Goal: Task Accomplishment & Management: Manage account settings

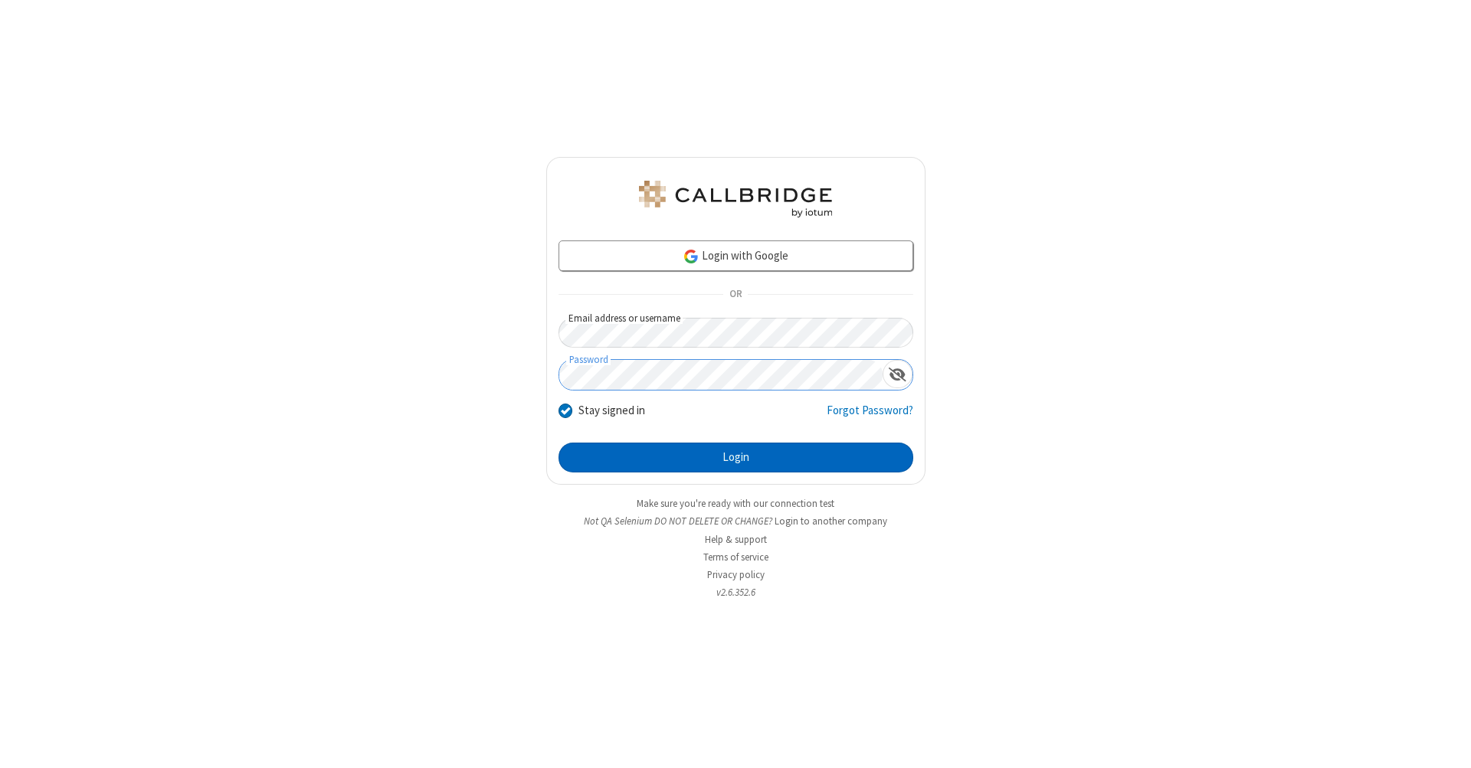
click at [735, 458] on button "Login" at bounding box center [735, 458] width 355 height 31
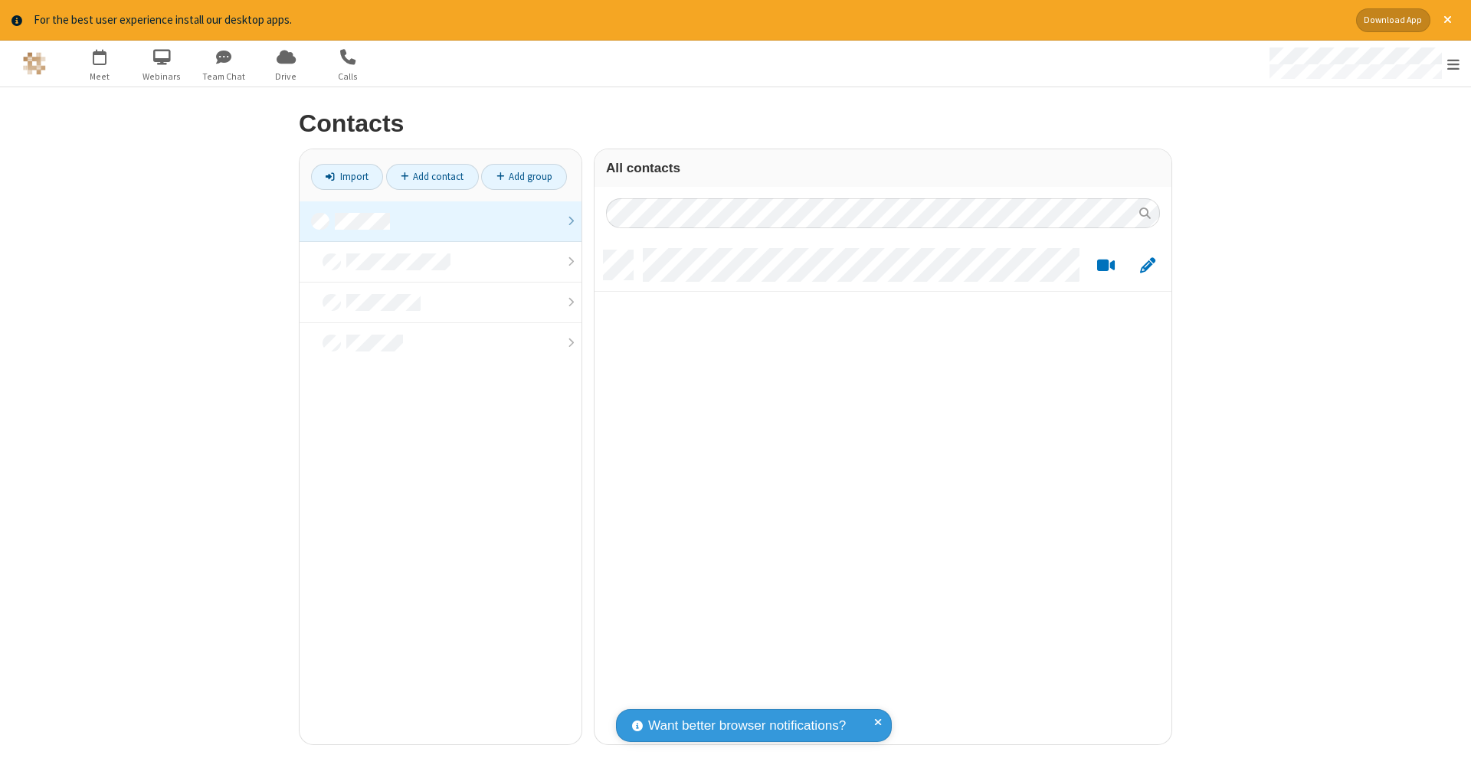
scroll to position [12, 12]
click at [441, 221] on link at bounding box center [441, 221] width 282 height 41
click at [432, 176] on link "Add contact" at bounding box center [432, 177] width 93 height 26
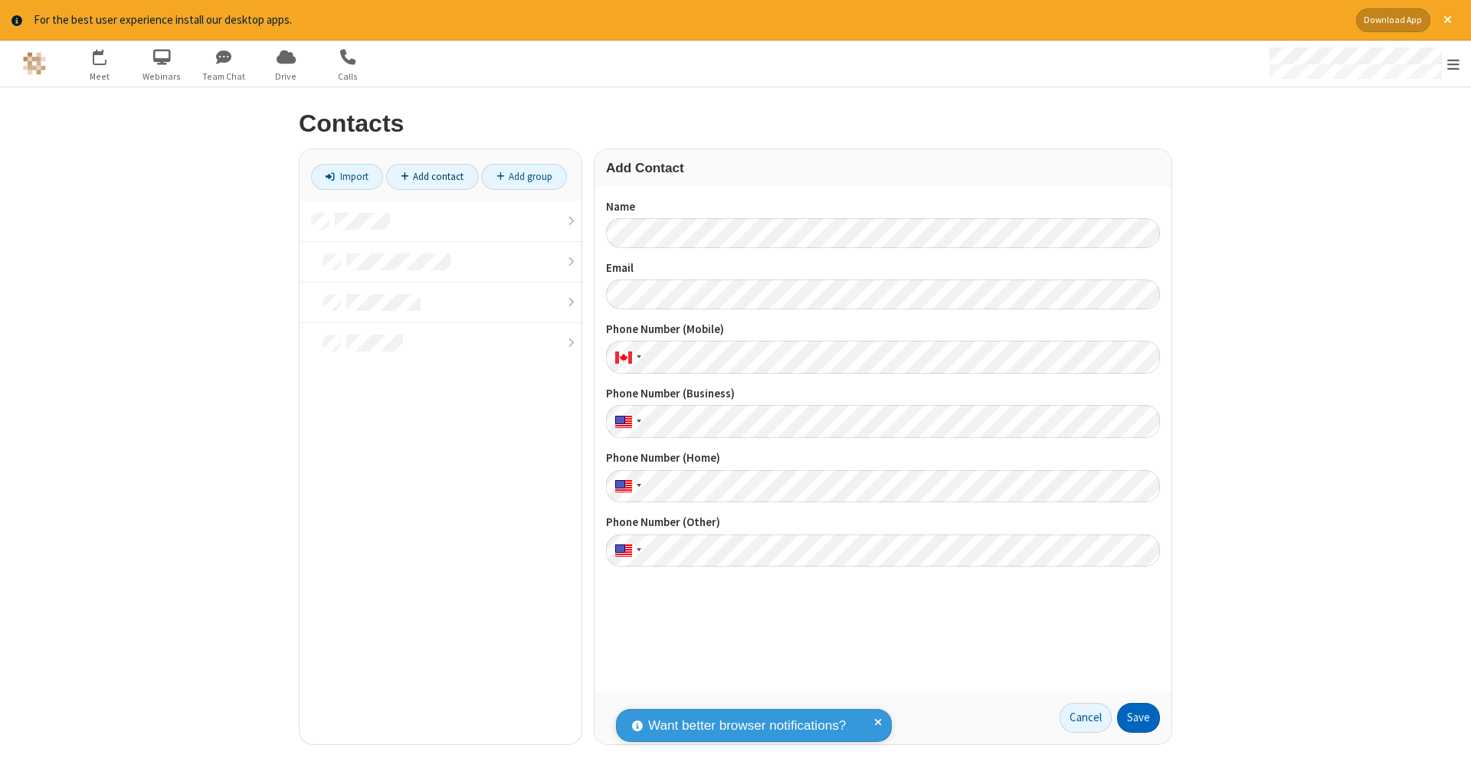
click at [1138, 718] on button "Save" at bounding box center [1138, 718] width 43 height 31
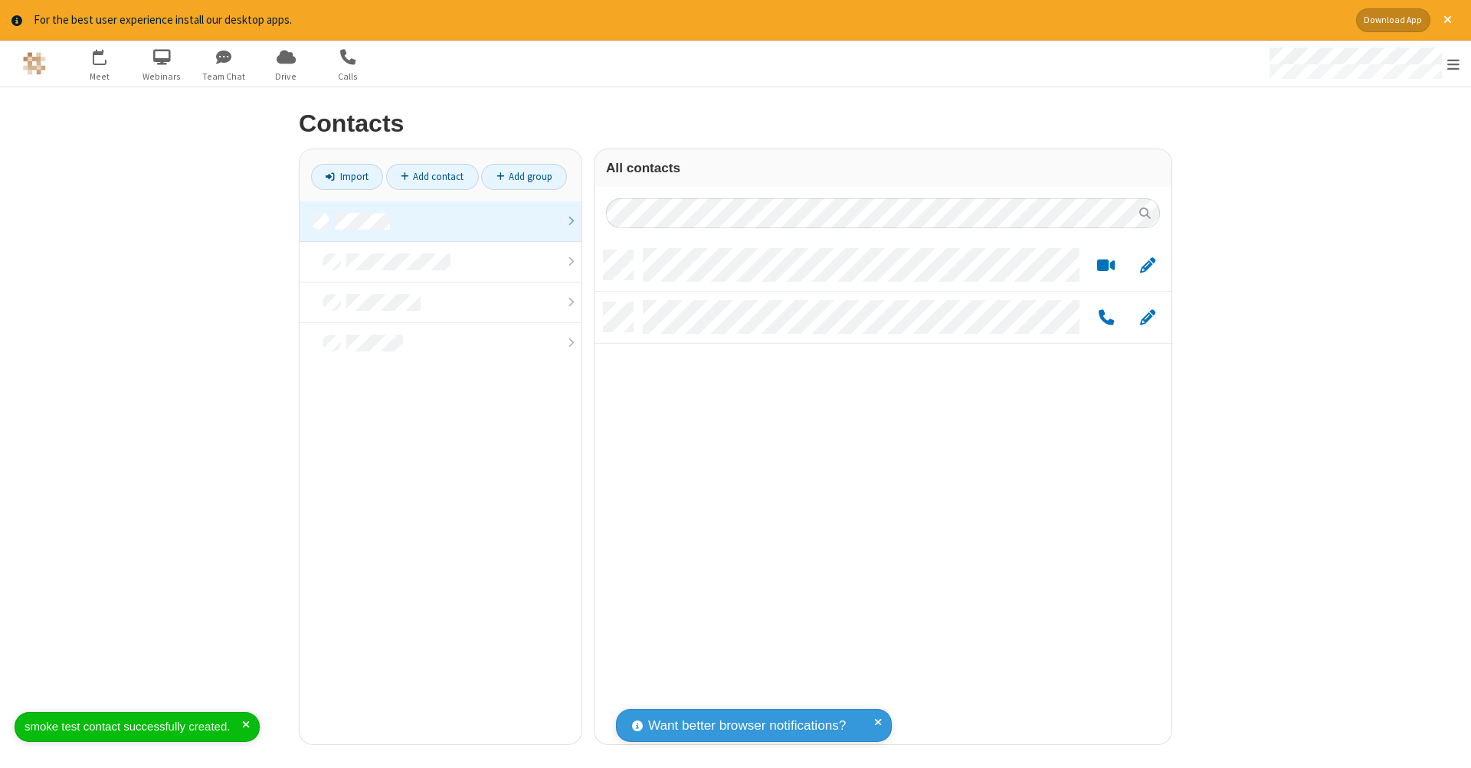
scroll to position [494, 565]
click at [432, 176] on link "Add contact" at bounding box center [432, 177] width 93 height 26
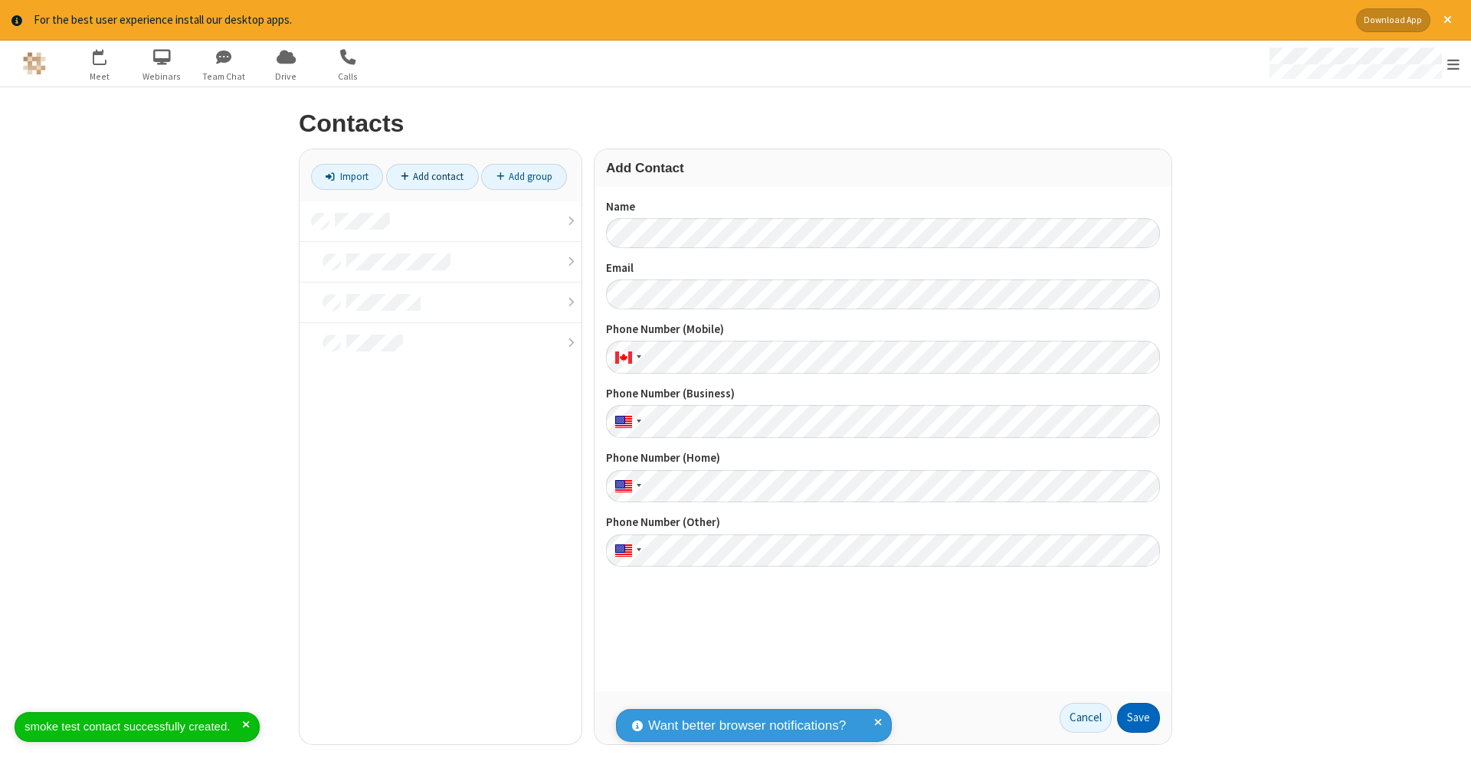
click at [1138, 718] on button "Save" at bounding box center [1138, 718] width 43 height 31
